Goal: Information Seeking & Learning: Find specific fact

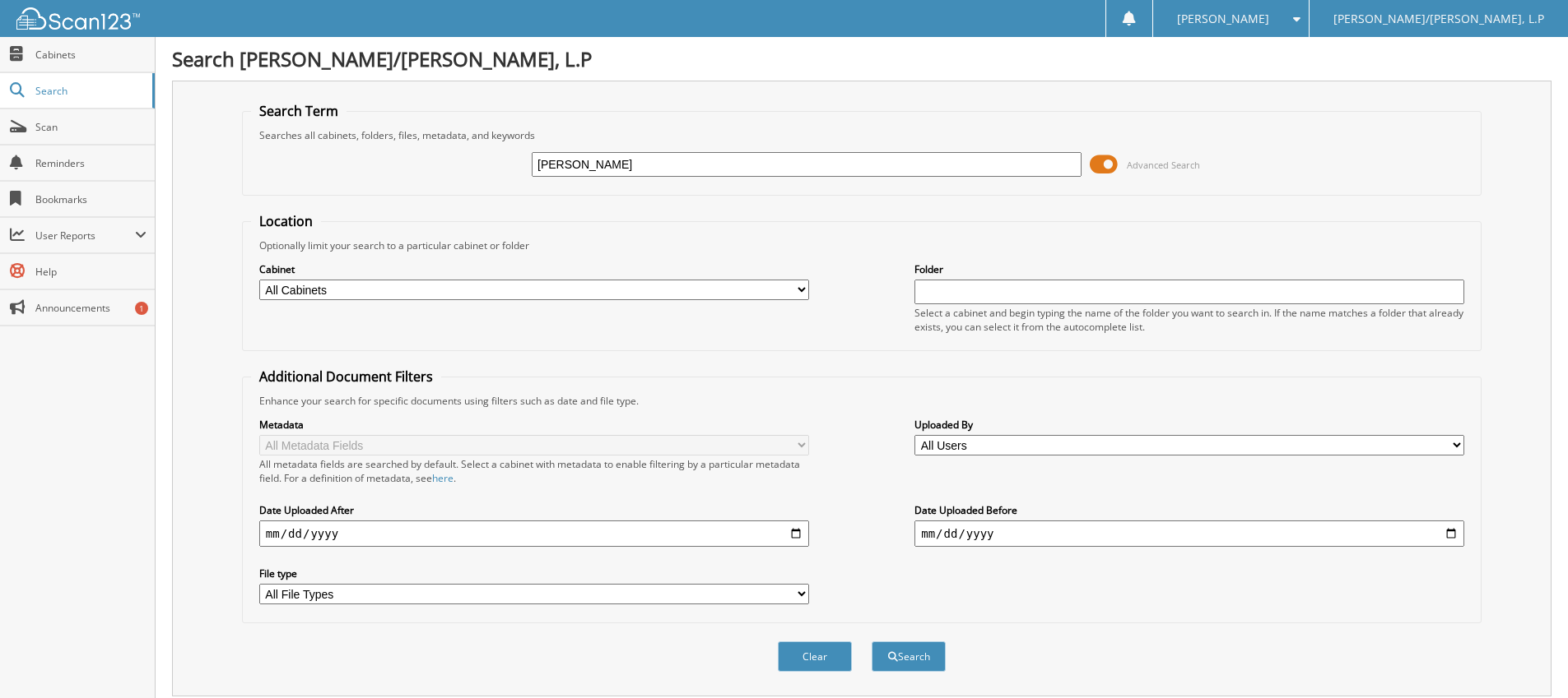
type input "[PERSON_NAME]"
click at [871, 641] on button "Search" at bounding box center [908, 656] width 74 height 31
type input "[PERSON_NAME]"
click at [871, 641] on button "Search" at bounding box center [908, 656] width 74 height 31
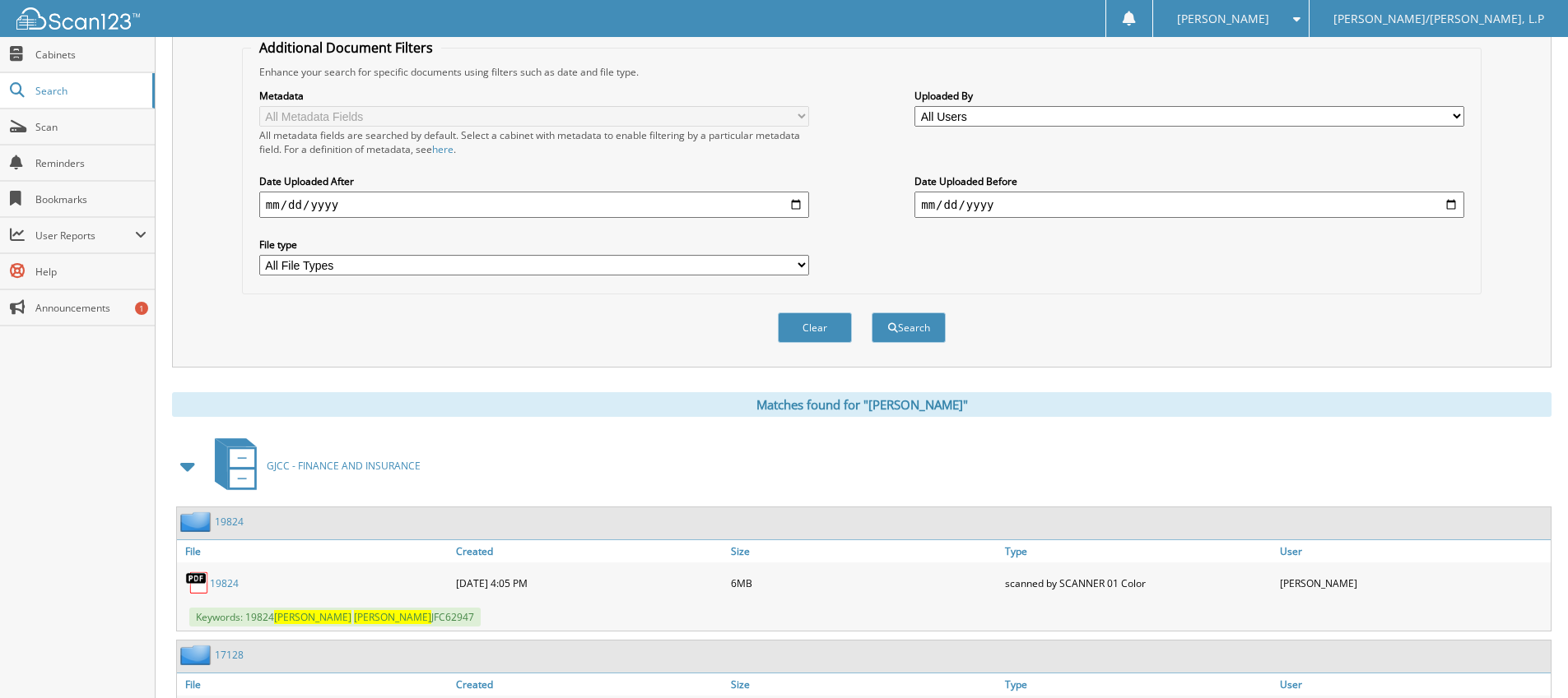
scroll to position [446, 0]
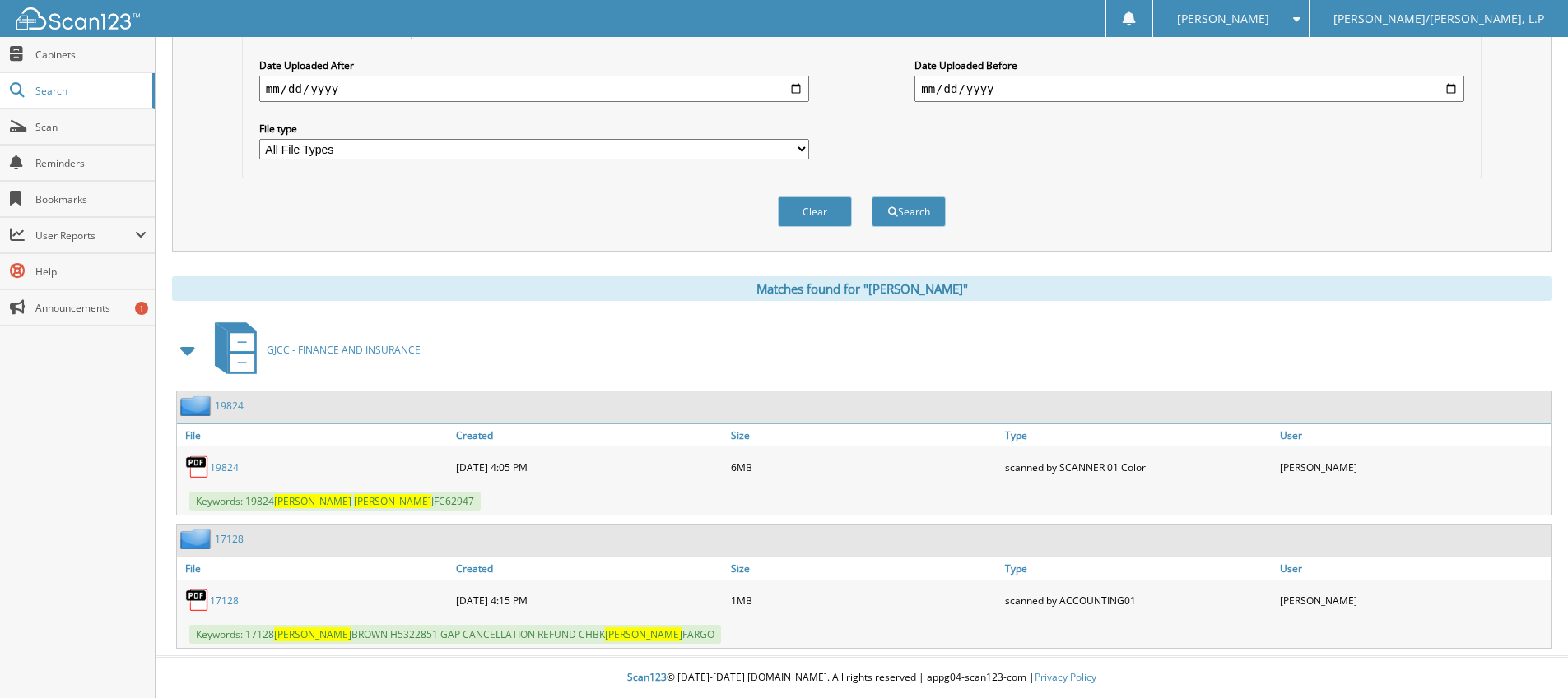
click at [219, 466] on link "19824" at bounding box center [224, 467] width 29 height 14
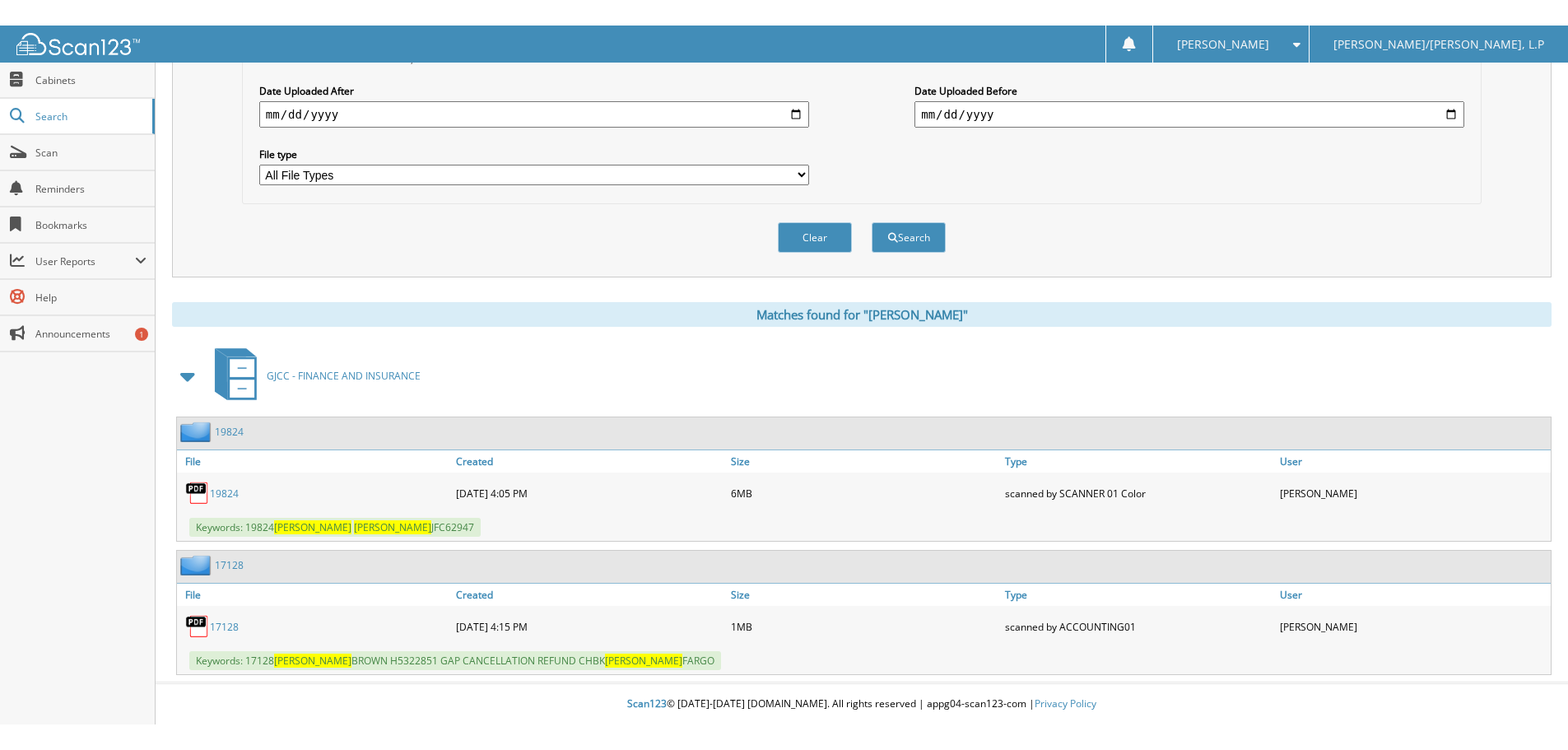
scroll to position [395, 0]
